Goal: Find specific fact: Find specific fact

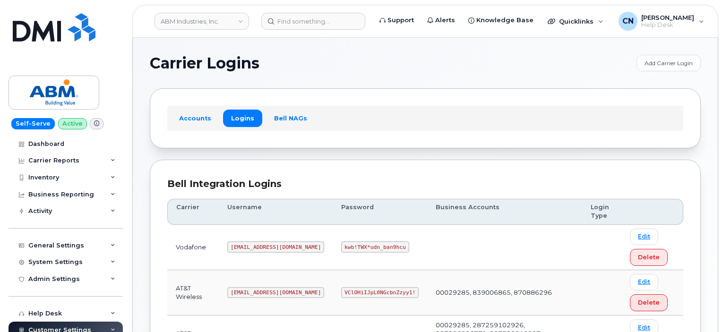
scroll to position [189, 0]
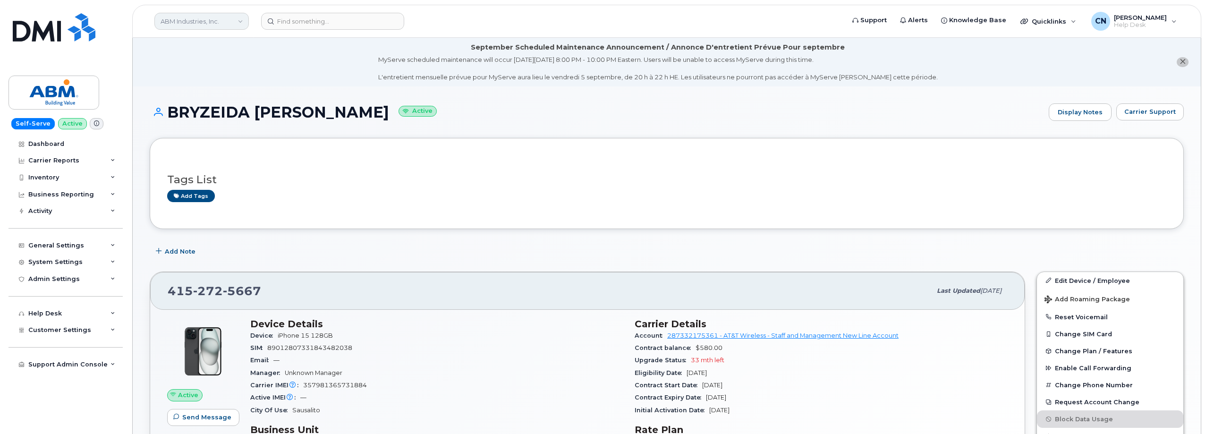
click at [194, 22] on link "ABM Industries, Inc." at bounding box center [201, 21] width 94 height 17
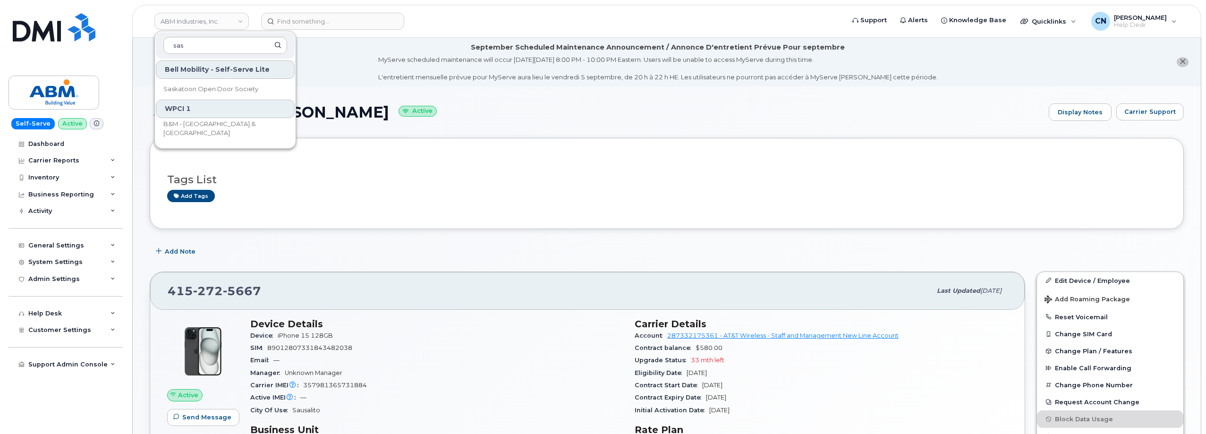
type input "sas"
drag, startPoint x: 235, startPoint y: 50, endPoint x: -43, endPoint y: 63, distance: 278.0
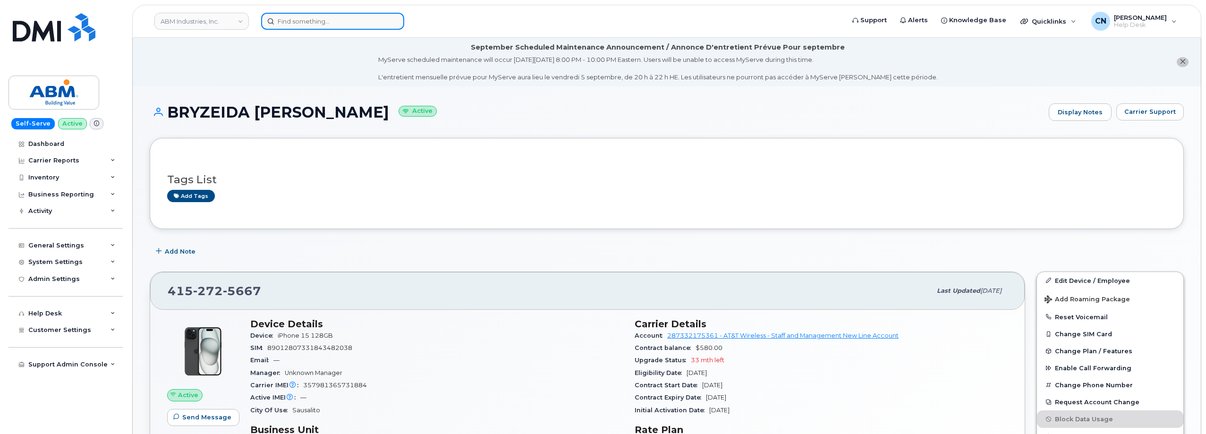
click at [307, 25] on input at bounding box center [332, 21] width 143 height 17
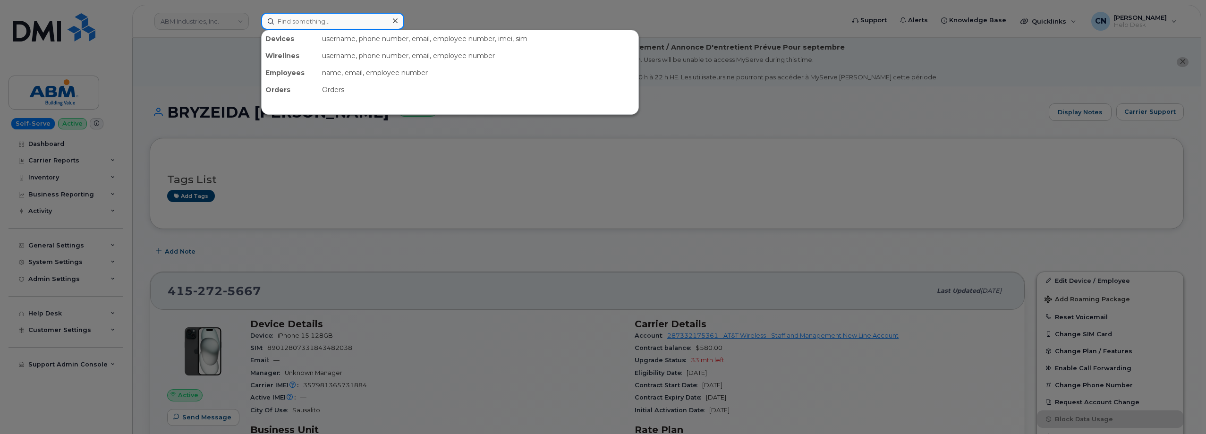
paste input "6179134671"
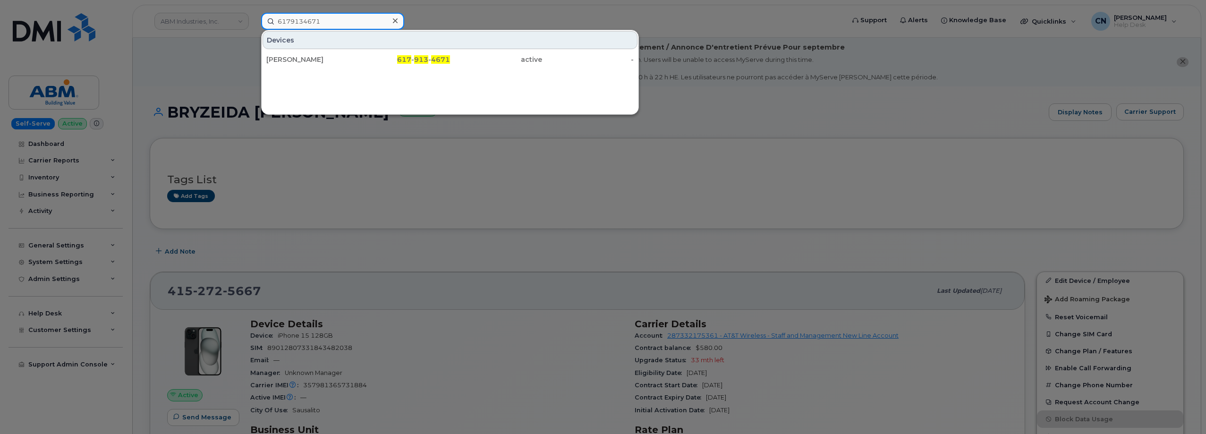
type input "6179134671"
click at [331, 60] on div "ANTONIO VIOLA" at bounding box center [312, 59] width 92 height 9
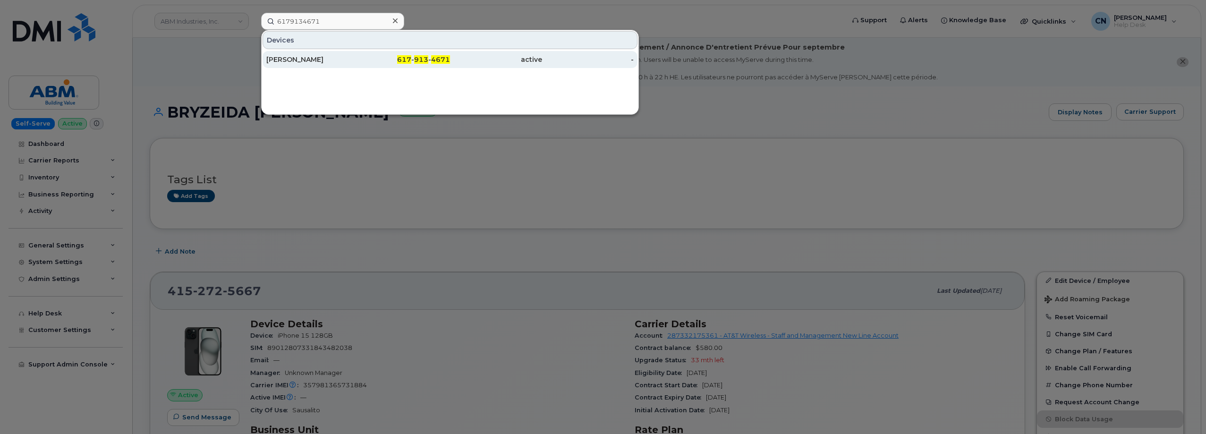
click at [417, 60] on span "913" at bounding box center [421, 59] width 14 height 9
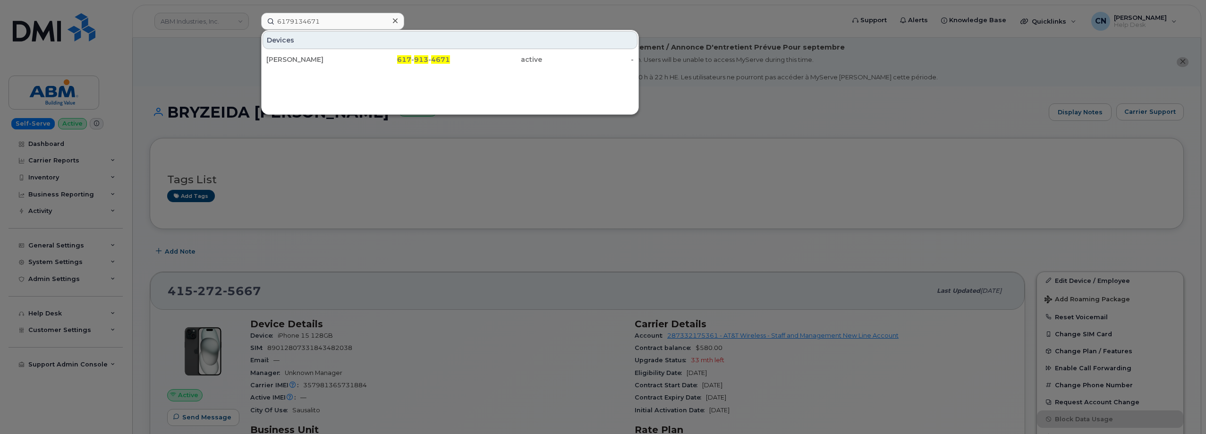
click at [181, 68] on div at bounding box center [603, 217] width 1206 height 434
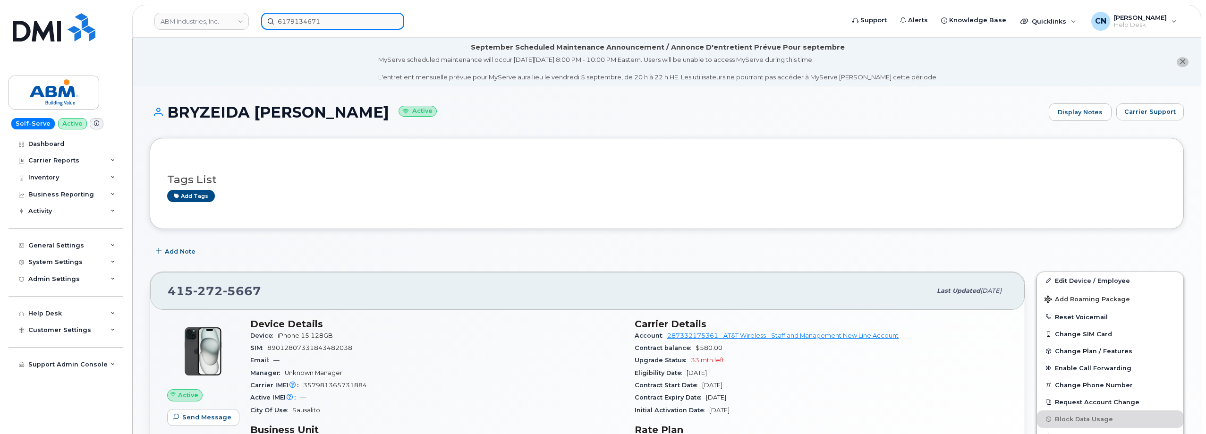
click at [337, 20] on input "6179134671" at bounding box center [332, 21] width 143 height 17
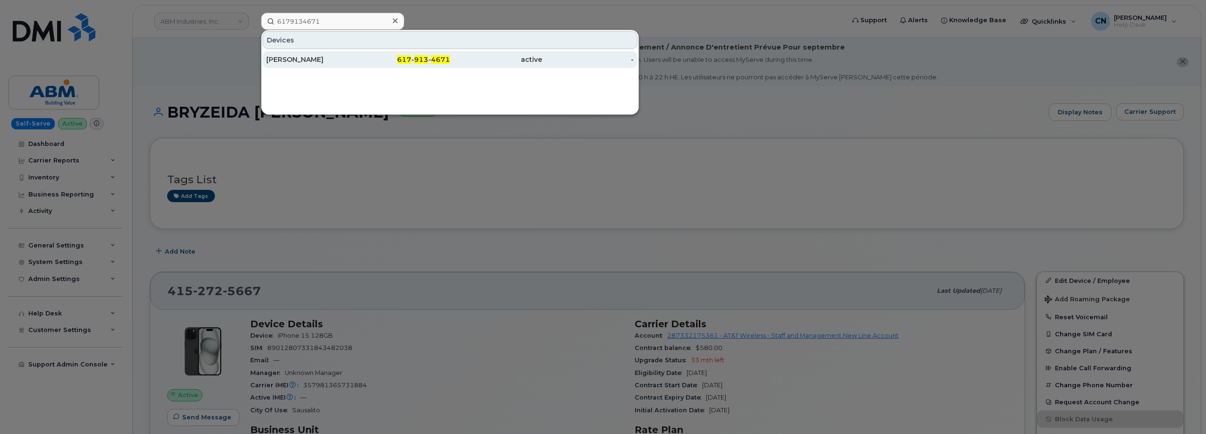
click at [307, 59] on div "ANTONIO VIOLA" at bounding box center [312, 59] width 92 height 9
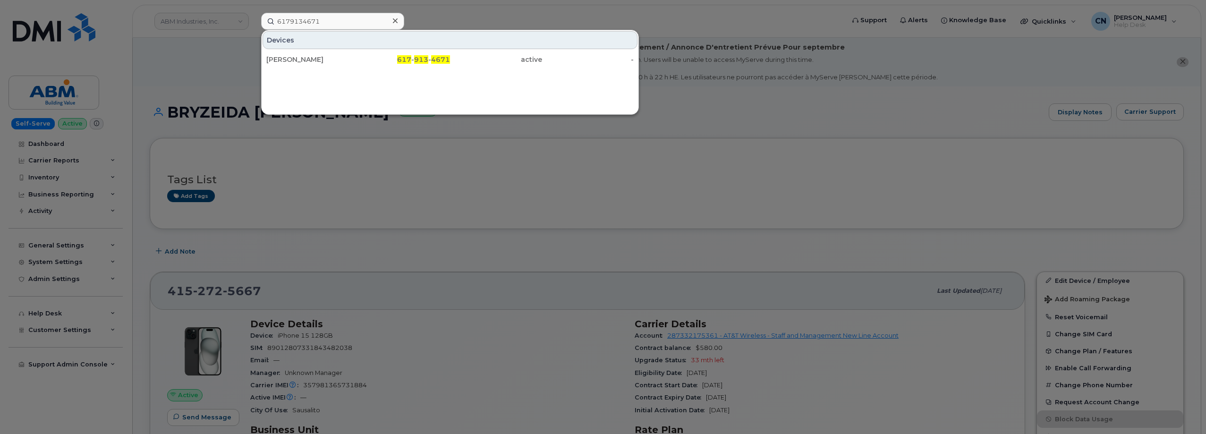
click at [203, 92] on div at bounding box center [603, 217] width 1206 height 434
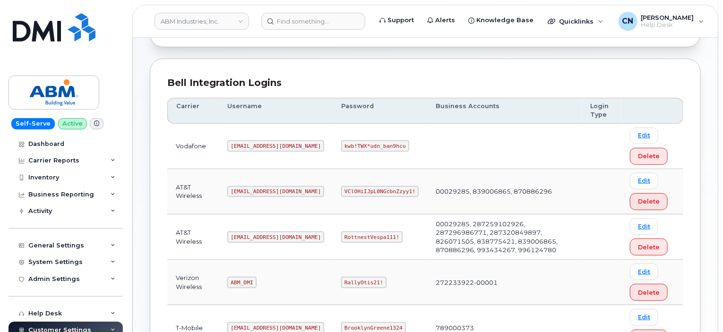
scroll to position [142, 0]
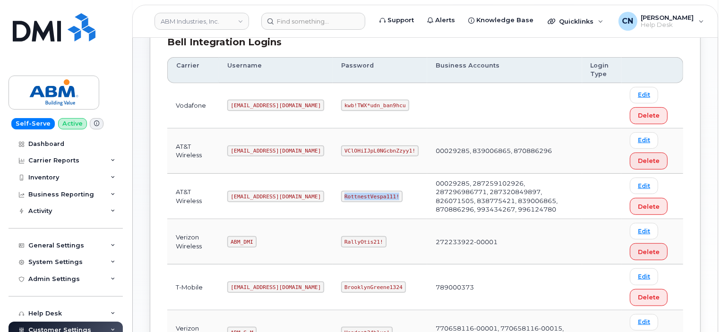
drag, startPoint x: 310, startPoint y: 196, endPoint x: 598, endPoint y: 207, distance: 288.8
click at [366, 191] on td "RottnestVespa111!" at bounding box center [379, 196] width 94 height 45
copy code "RottnestVespa111!"
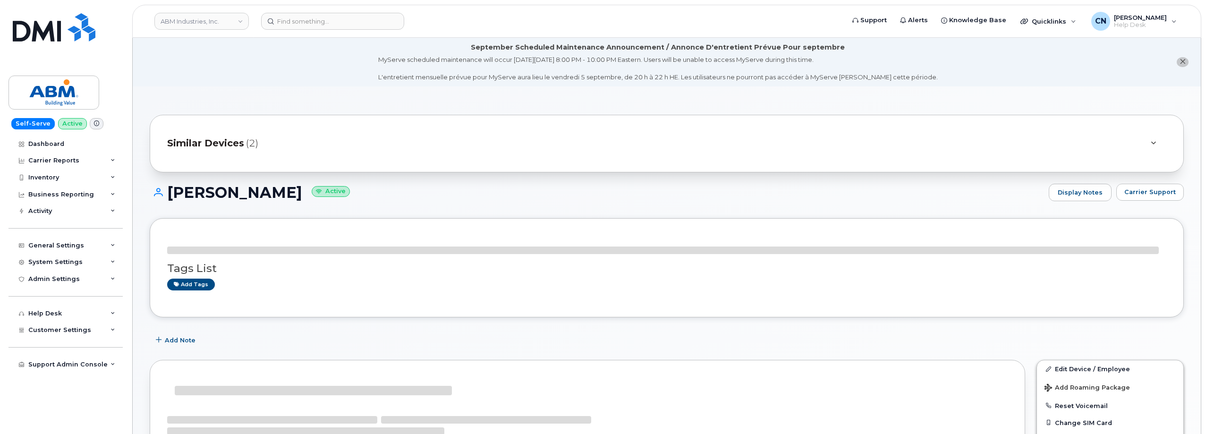
click at [282, 196] on h1 "[PERSON_NAME] Active" at bounding box center [597, 192] width 894 height 17
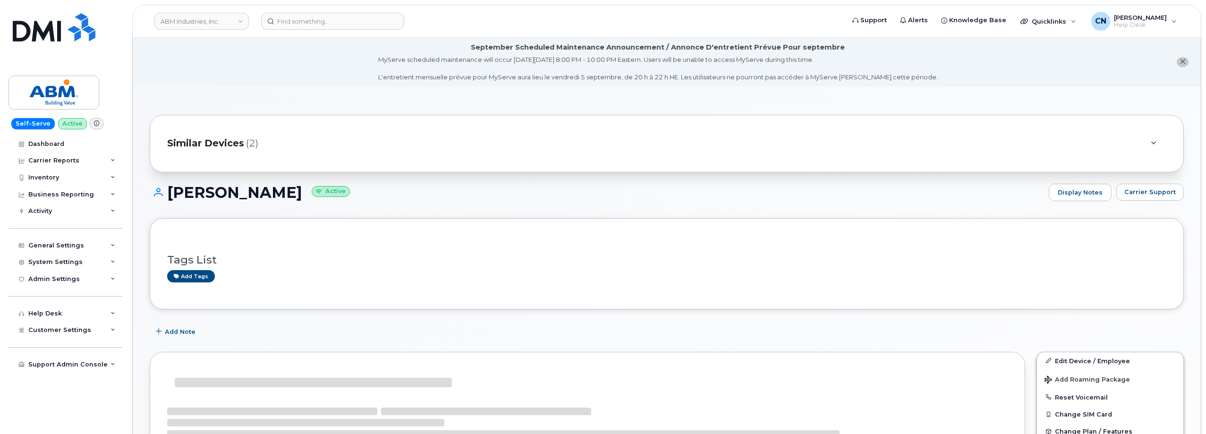
drag, startPoint x: 296, startPoint y: 193, endPoint x: 156, endPoint y: 170, distance: 141.7
copy h1 "ANTONIO VIOLA"
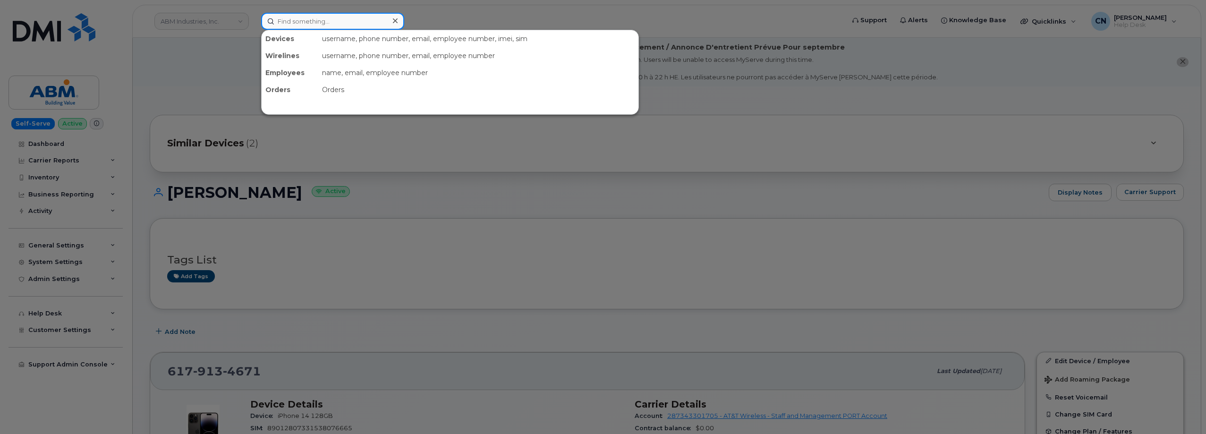
click at [282, 22] on input at bounding box center [332, 21] width 143 height 17
paste input "639-480-906"
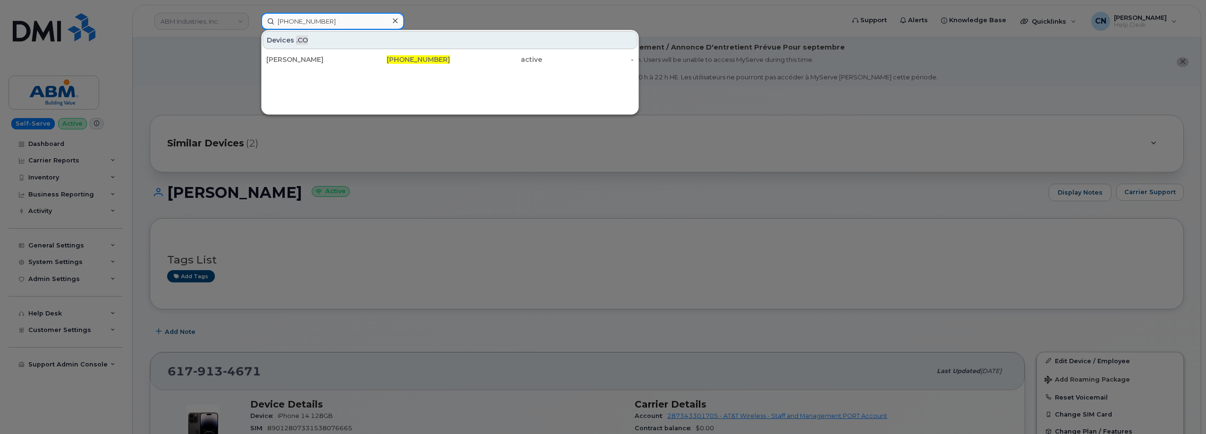
drag, startPoint x: 332, startPoint y: 25, endPoint x: 209, endPoint y: 33, distance: 123.0
click at [254, 30] on div "639-480-9066 Devices .CO Athena Lavalee 639-480-9066 active -" at bounding box center [550, 21] width 592 height 17
paste input "Christie Redmond"
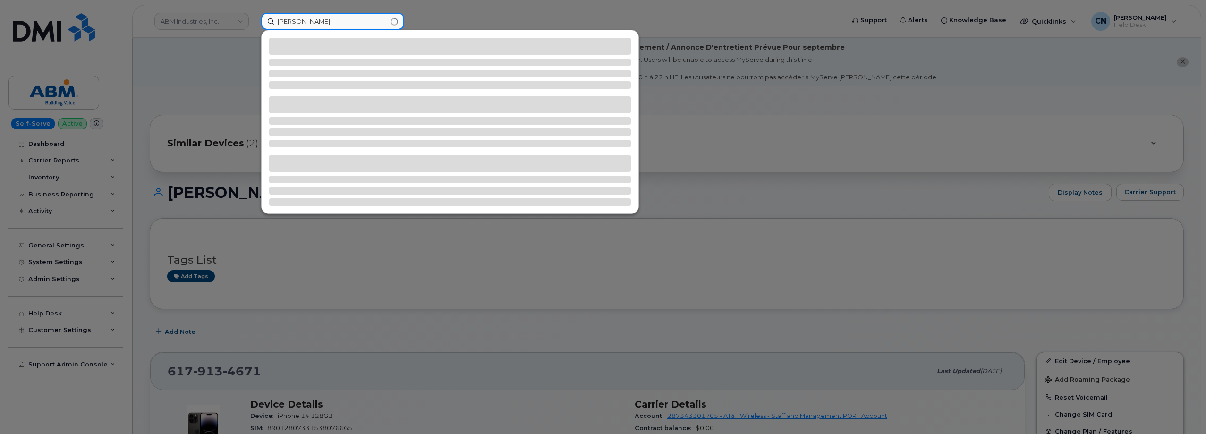
click at [298, 21] on input "Christie Redmond" at bounding box center [332, 21] width 143 height 17
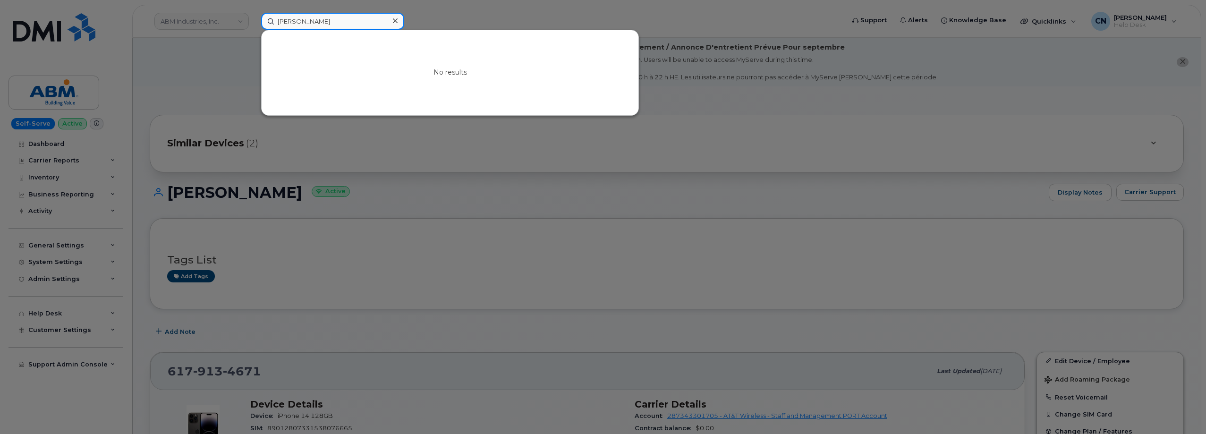
drag, startPoint x: 358, startPoint y: 20, endPoint x: 188, endPoint y: 27, distance: 170.6
click at [254, 27] on div "Christine Redmond No results" at bounding box center [550, 21] width 592 height 17
click at [282, 26] on input "Christine Redmond" at bounding box center [332, 21] width 143 height 17
click at [282, 22] on input "Christine Redmond" at bounding box center [332, 21] width 143 height 17
click at [285, 20] on input "Christine Redmond" at bounding box center [332, 21] width 143 height 17
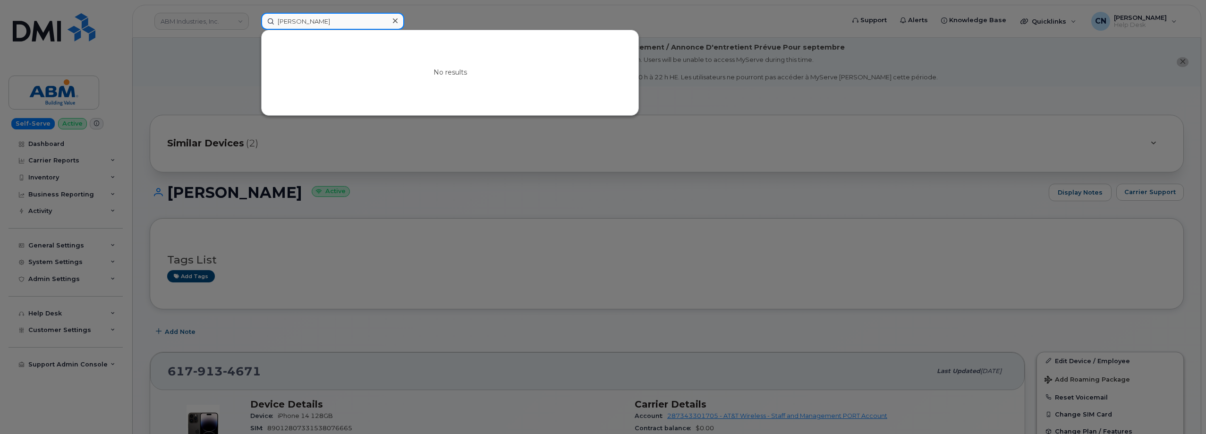
drag, startPoint x: 304, startPoint y: 19, endPoint x: 215, endPoint y: 16, distance: 88.4
click at [254, 16] on div "Christine Redmond No results" at bounding box center [550, 21] width 592 height 17
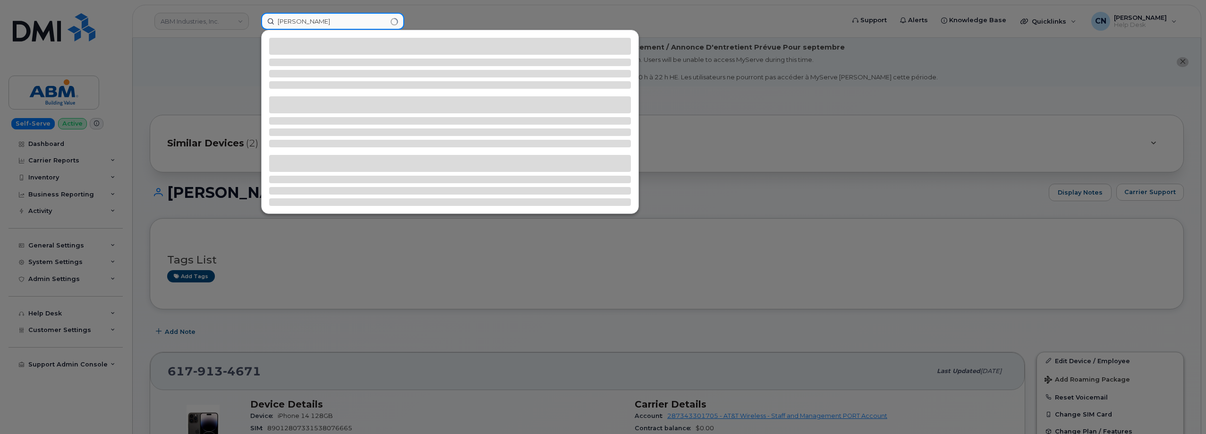
drag, startPoint x: 277, startPoint y: 22, endPoint x: 301, endPoint y: 23, distance: 24.1
click at [301, 23] on input "Cristine Redmond" at bounding box center [332, 21] width 143 height 17
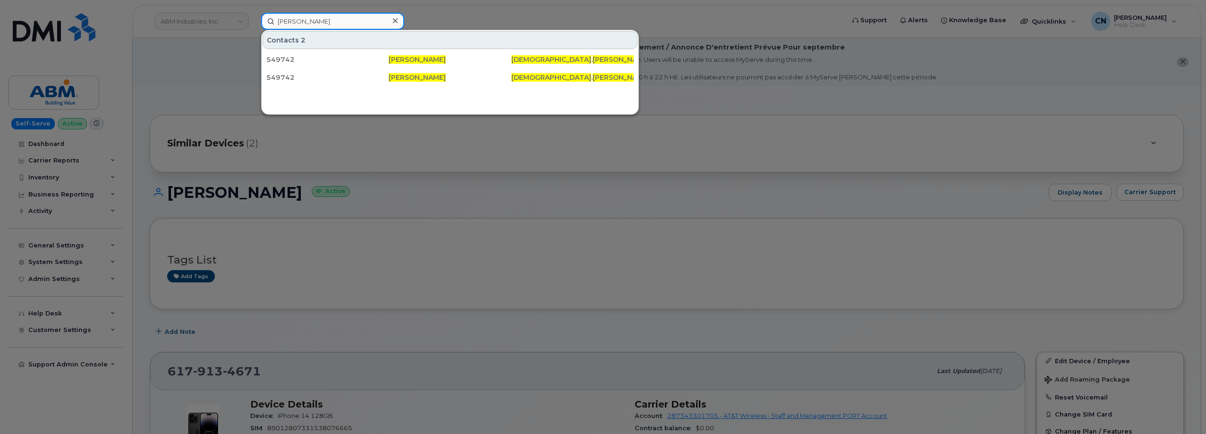
type input "Cristine Redmond"
click at [362, 21] on input "Cristine Redmond" at bounding box center [332, 21] width 143 height 17
